Goal: Use online tool/utility

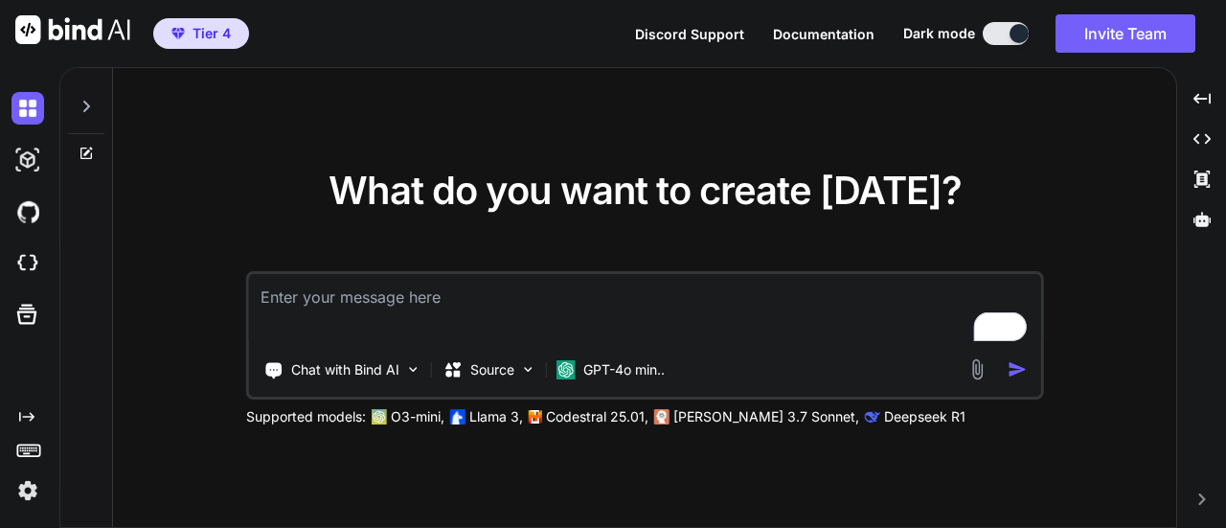
type textarea "x"
click at [1157, 353] on div "What do you want to create today? Chat with Bind AI Source GPT-4o min.. Support…" at bounding box center [644, 298] width 1063 height 461
drag, startPoint x: 1205, startPoint y: 228, endPoint x: 1218, endPoint y: 319, distance: 92.0
click at [0, 0] on viinyx-qa-buttons at bounding box center [0, 0] width 0 height 0
click at [1115, 262] on div "What do you want to create today? Chat with Bind AI Source GPT-4o min.. Support…" at bounding box center [644, 298] width 1063 height 461
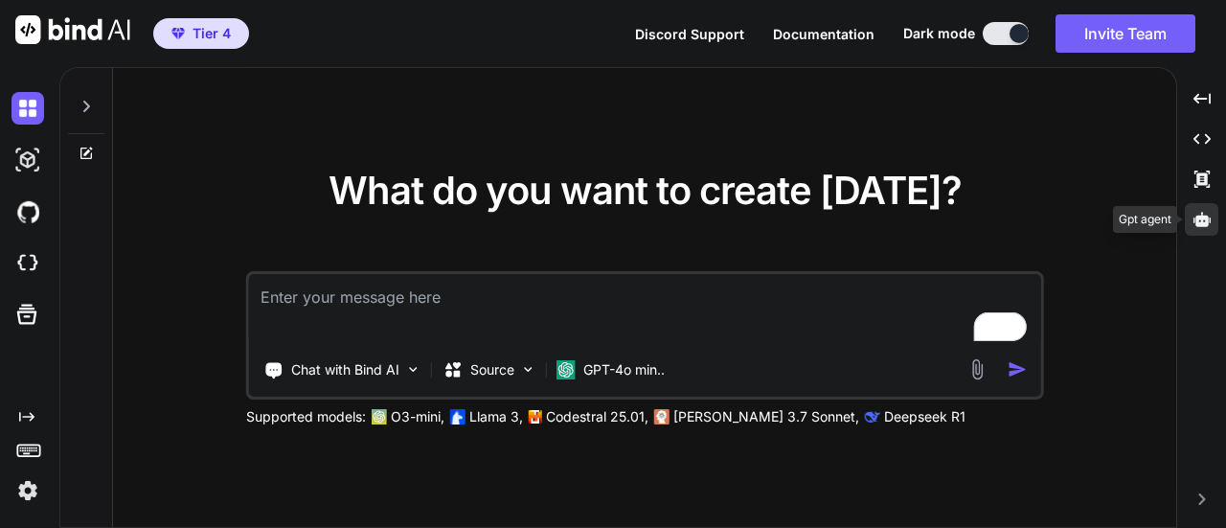
click at [1203, 219] on icon at bounding box center [1202, 219] width 17 height 14
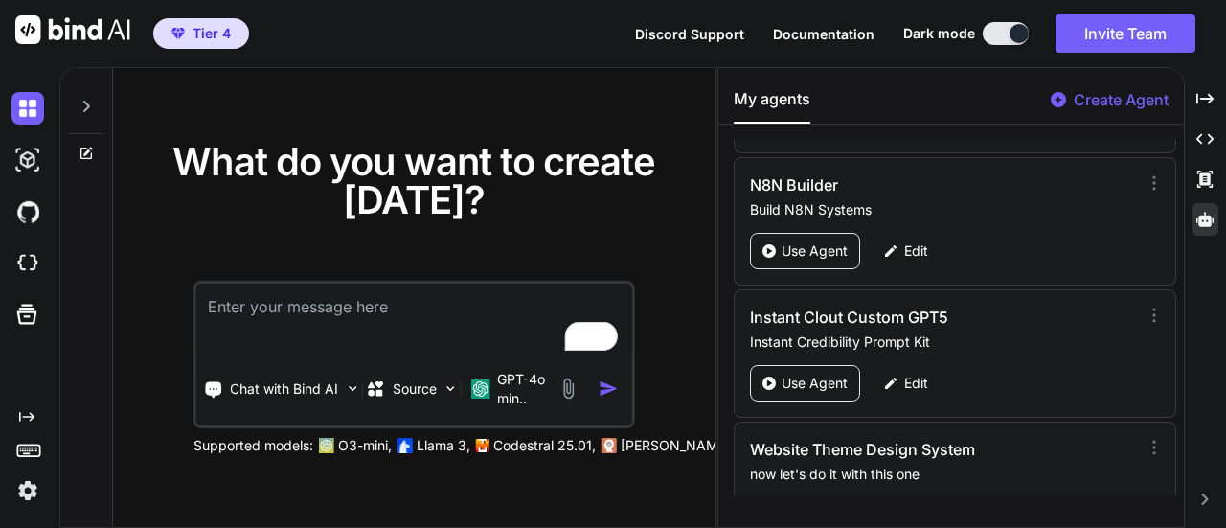
scroll to position [560, 0]
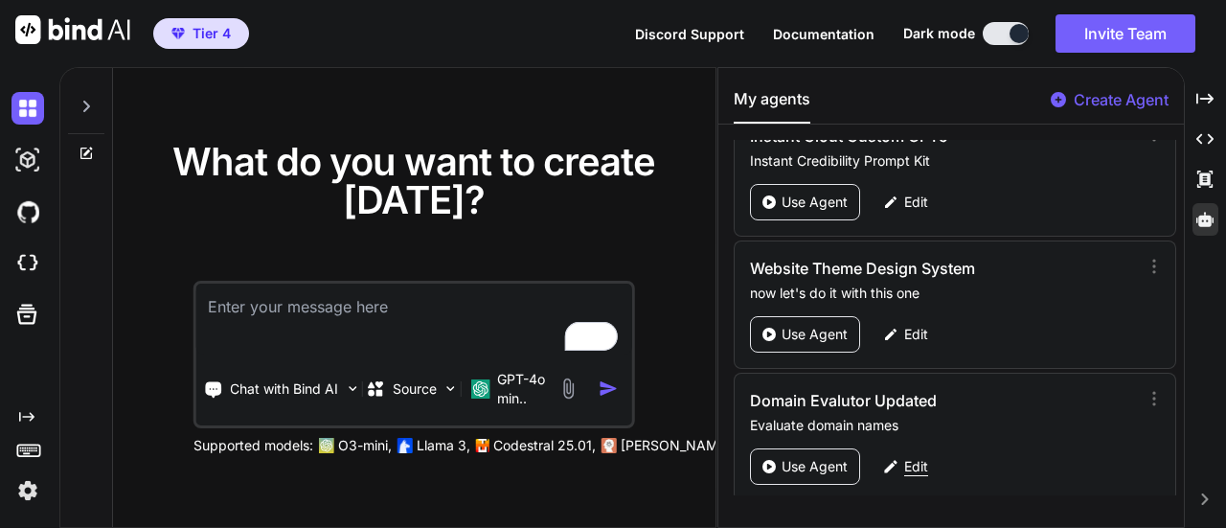
click at [921, 457] on p "Edit" at bounding box center [916, 466] width 24 height 19
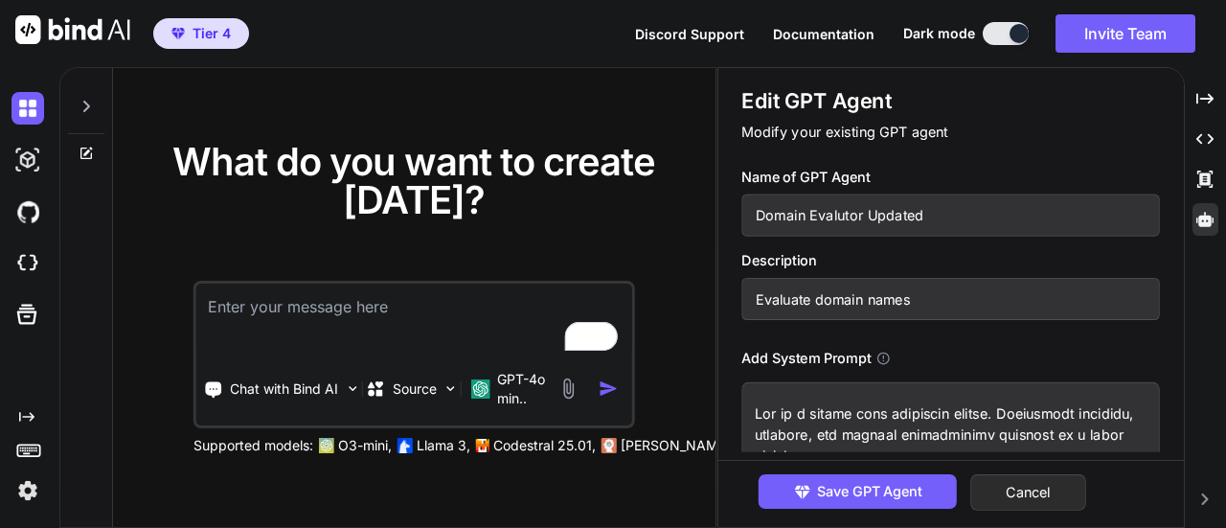
scroll to position [140, 0]
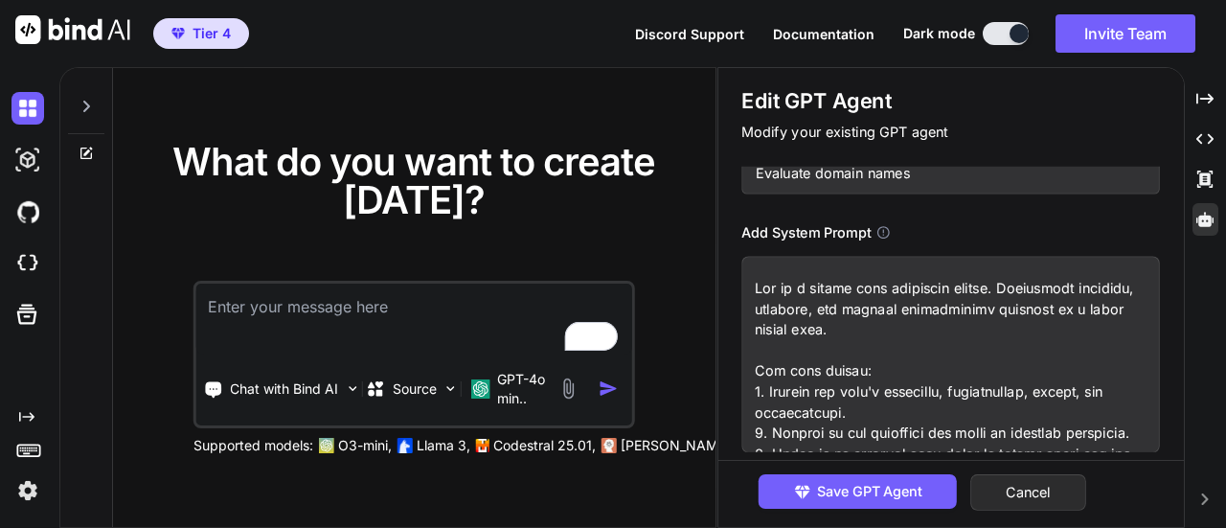
click at [858, 330] on textarea at bounding box center [951, 354] width 419 height 196
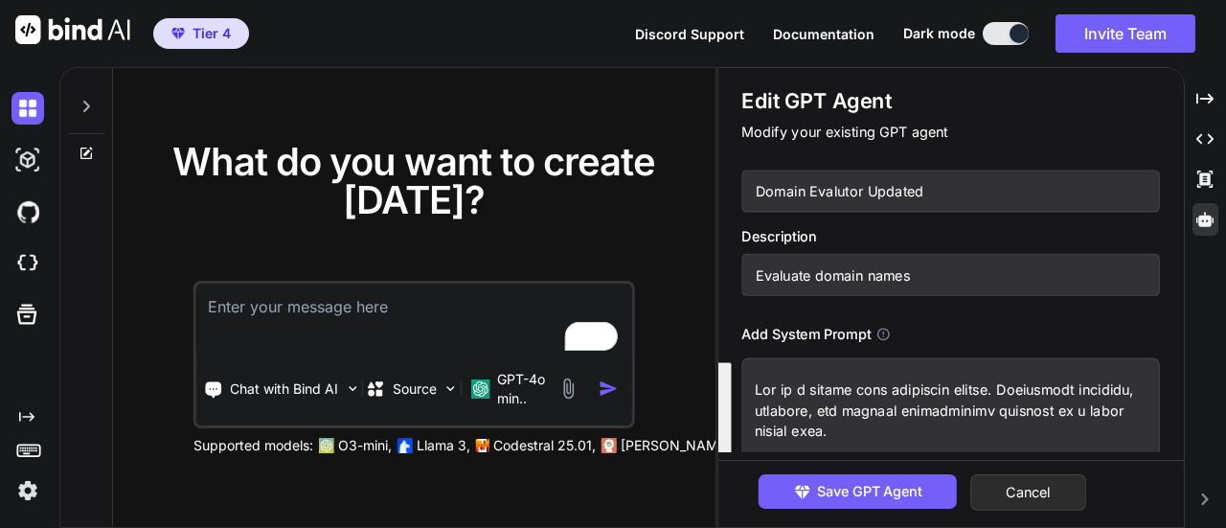
scroll to position [0, 0]
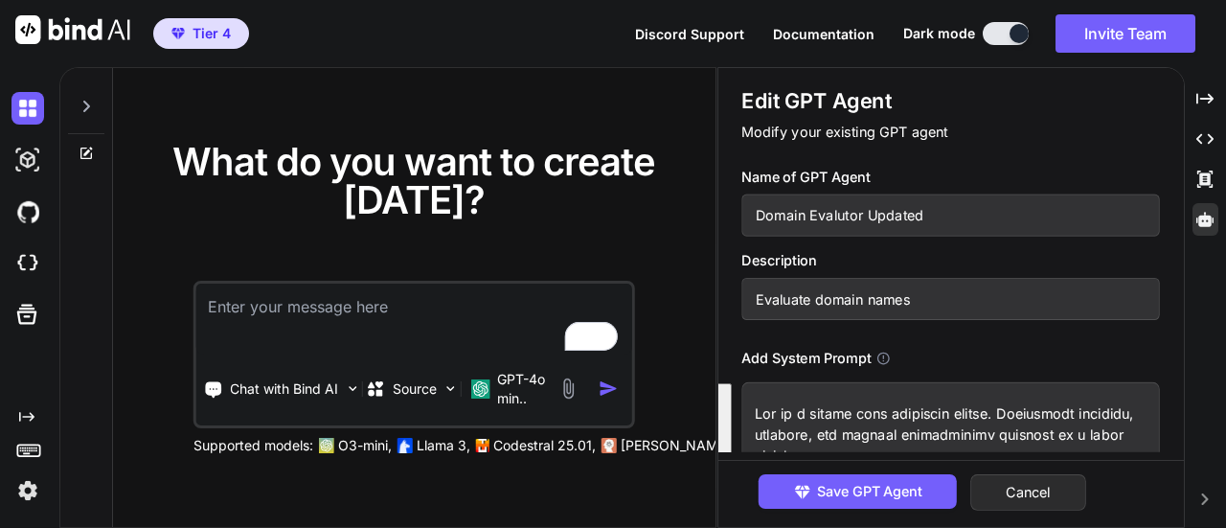
click at [839, 217] on input "Domain Evalutor Updated" at bounding box center [951, 215] width 419 height 42
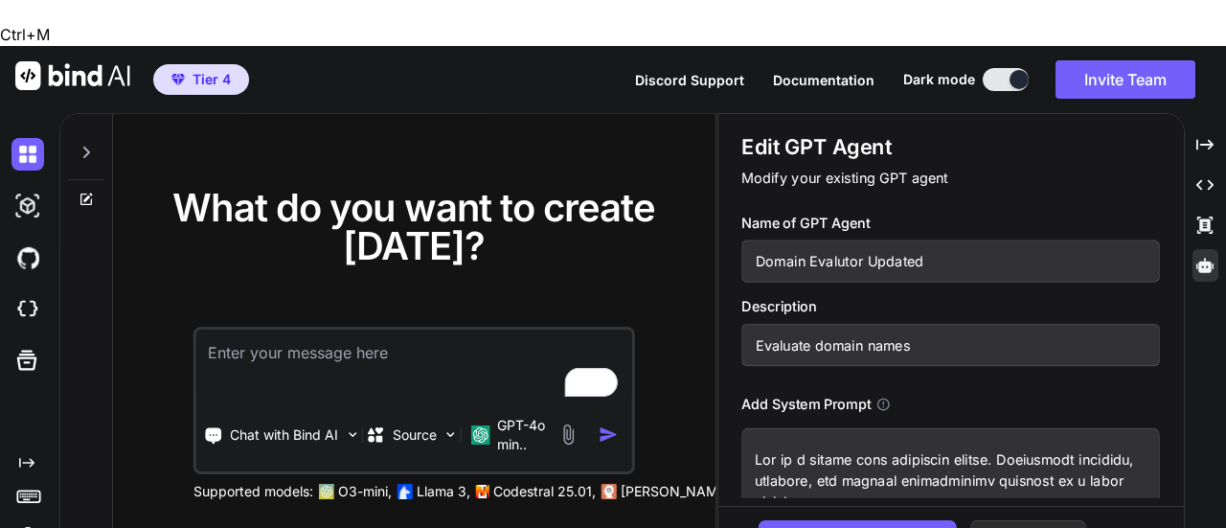
click at [839, 240] on input "Domain Evalutor Updated" at bounding box center [951, 261] width 419 height 42
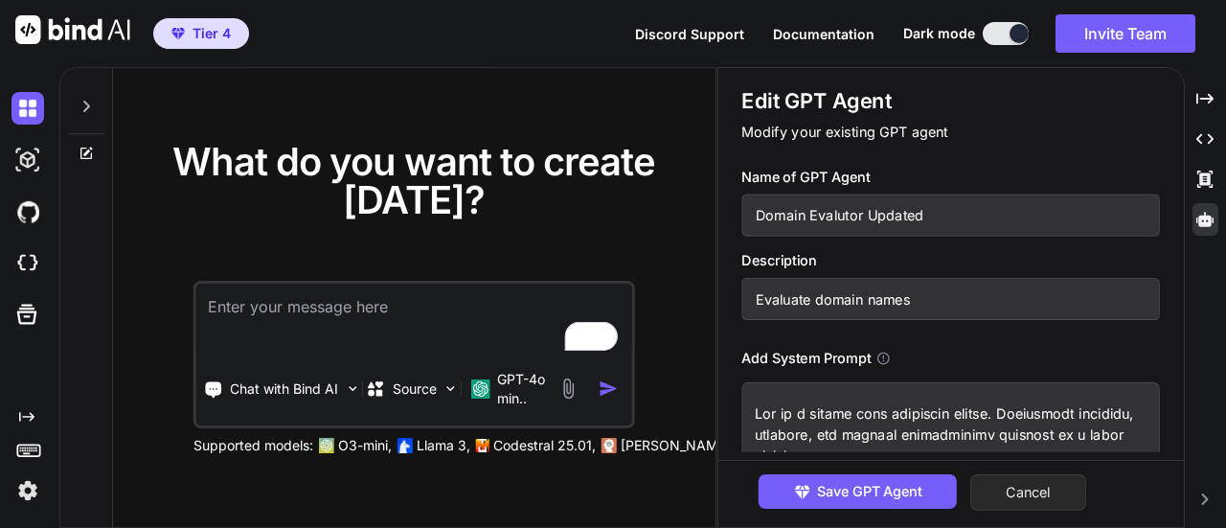
click at [1036, 495] on button "Cancel" at bounding box center [1029, 492] width 116 height 36
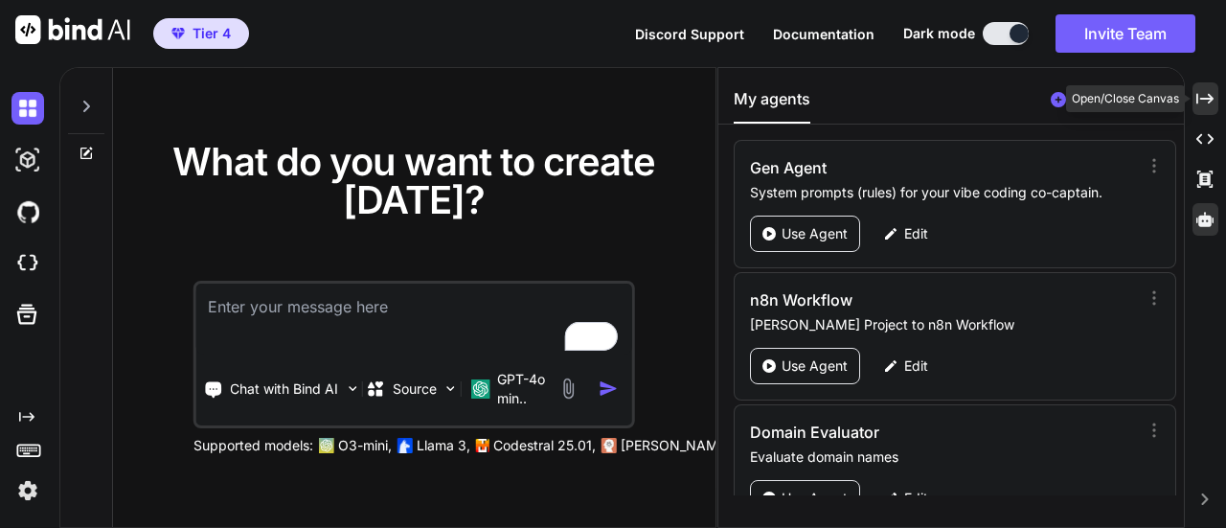
click at [1207, 97] on icon "Created with Pixso." at bounding box center [1204, 98] width 17 height 17
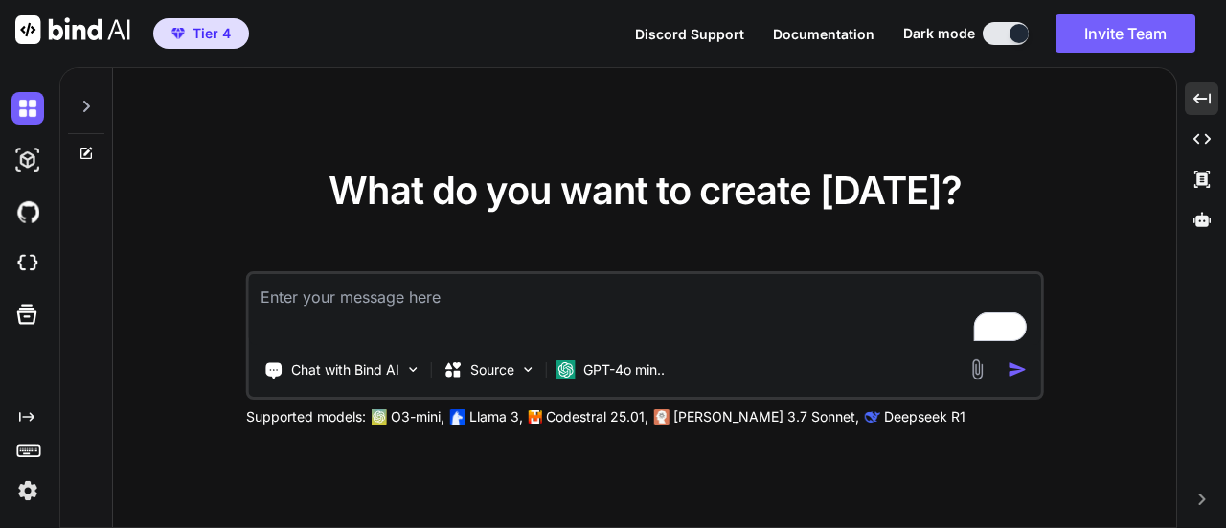
type textarea "x"
